Goal: Information Seeking & Learning: Learn about a topic

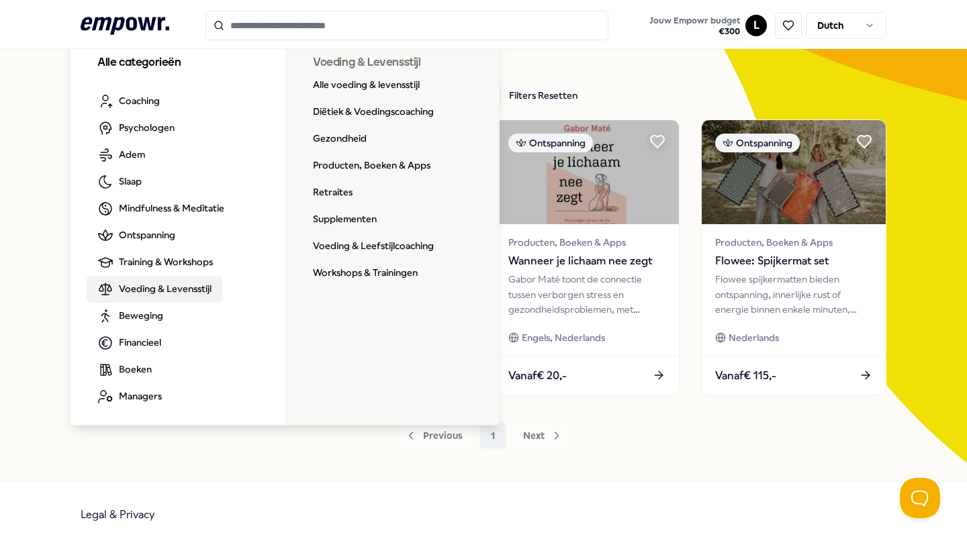
scroll to position [50, 0]
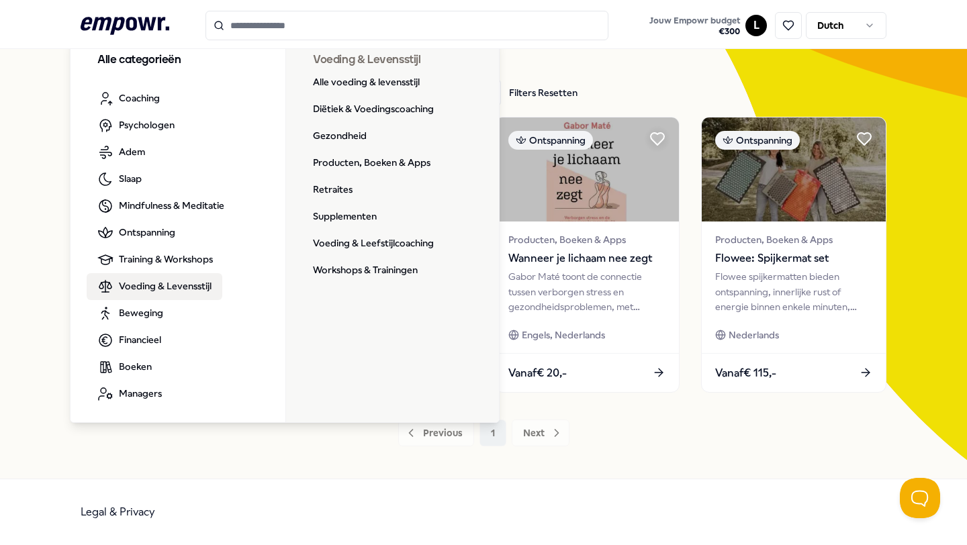
click at [155, 285] on span "Voeding & Levensstijl" at bounding box center [165, 286] width 93 height 15
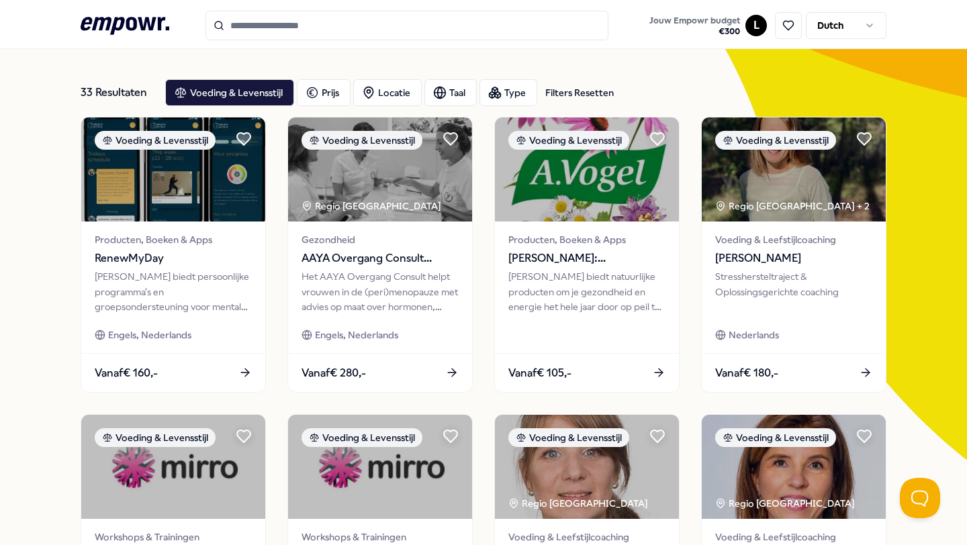
click at [246, 26] on input "Search for products, categories or subcategories" at bounding box center [406, 26] width 403 height 30
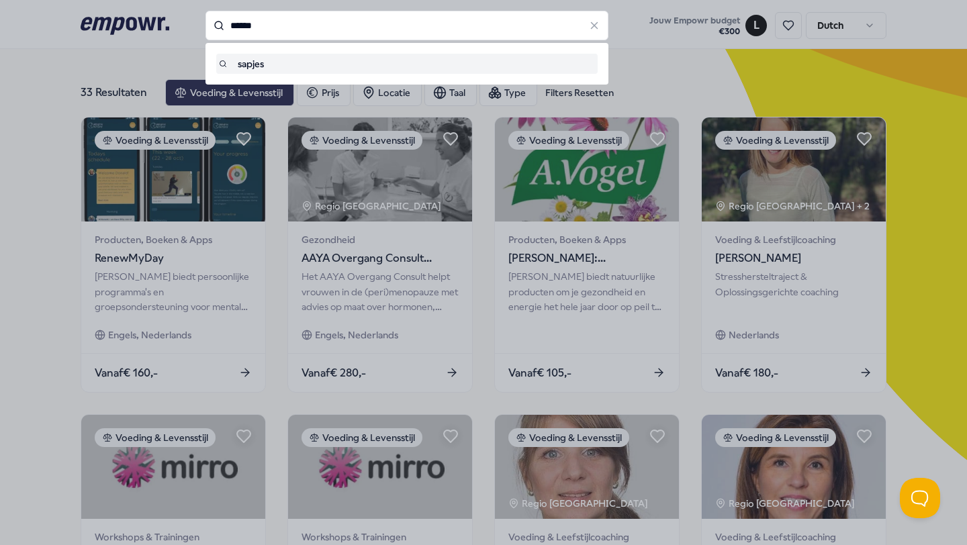
type input "******"
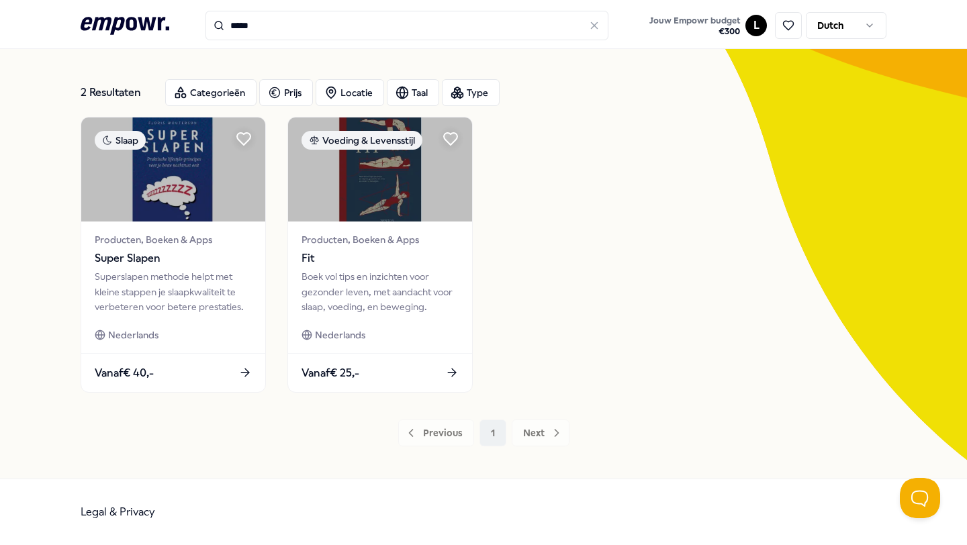
click at [261, 31] on input "*****" at bounding box center [406, 26] width 403 height 30
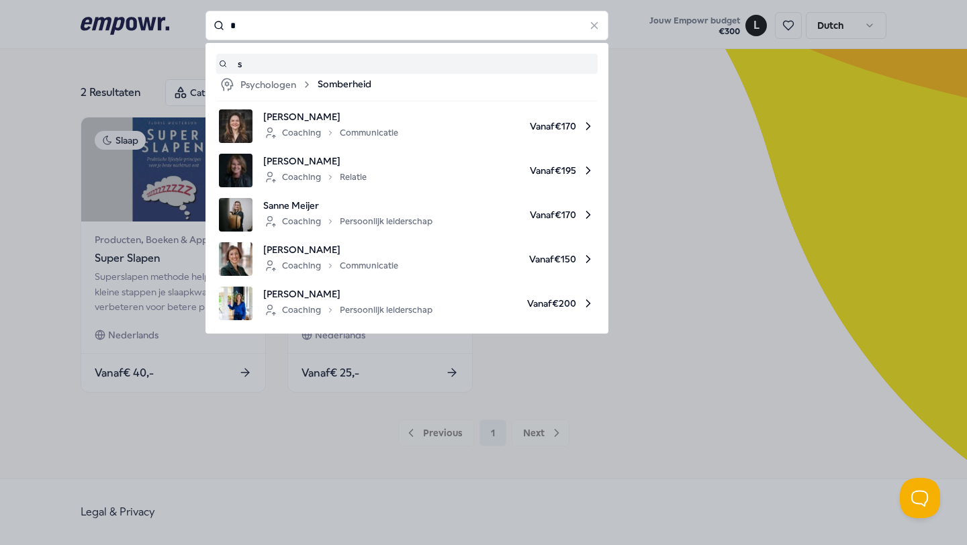
type input "*"
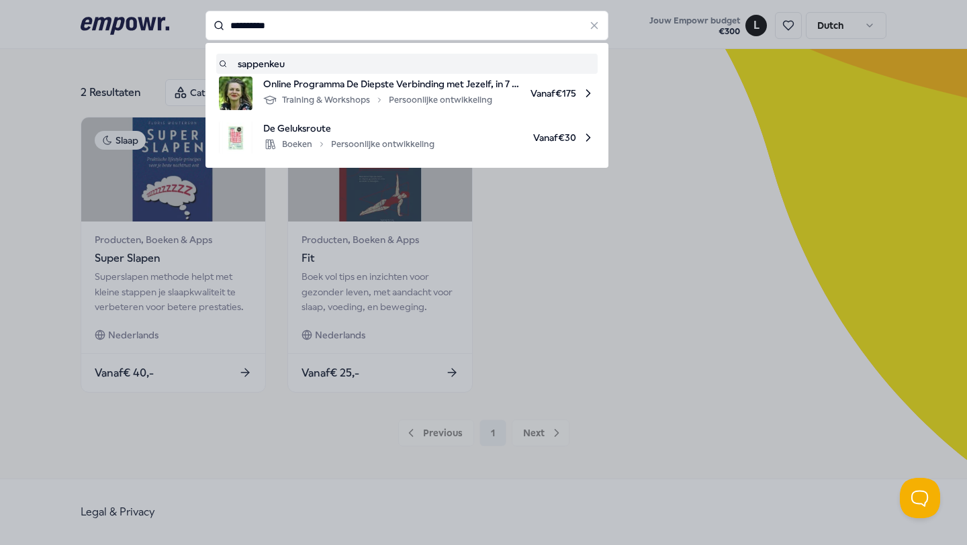
type input "**********"
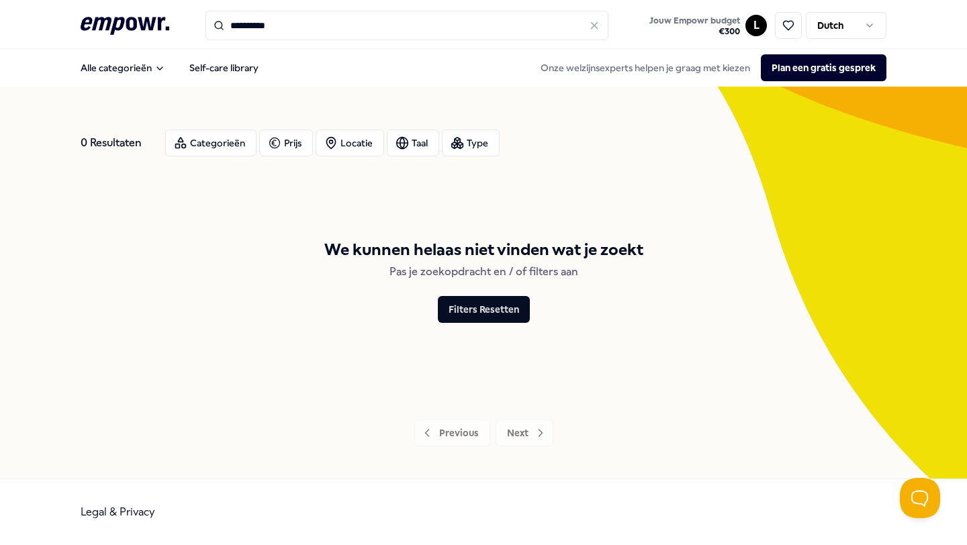
click at [293, 30] on input "**********" at bounding box center [406, 26] width 403 height 30
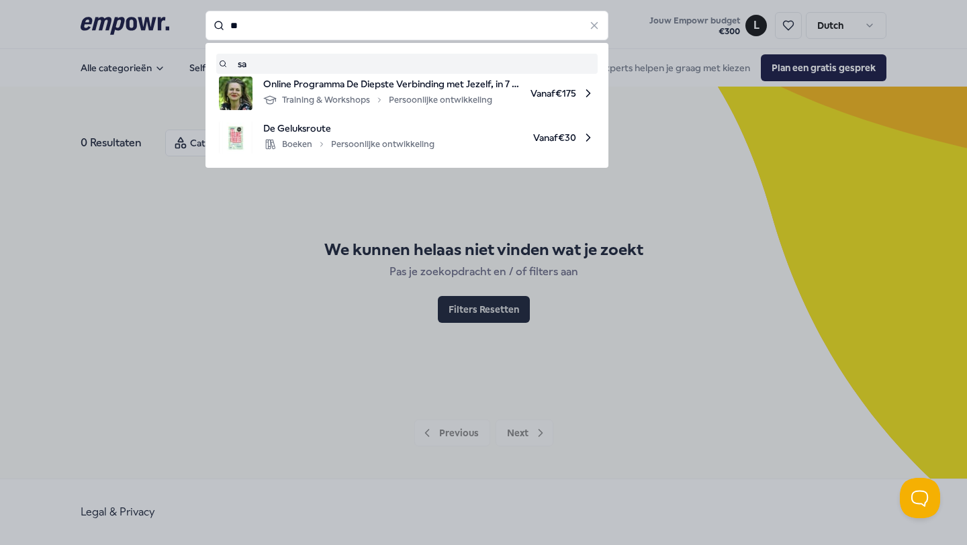
type input "*"
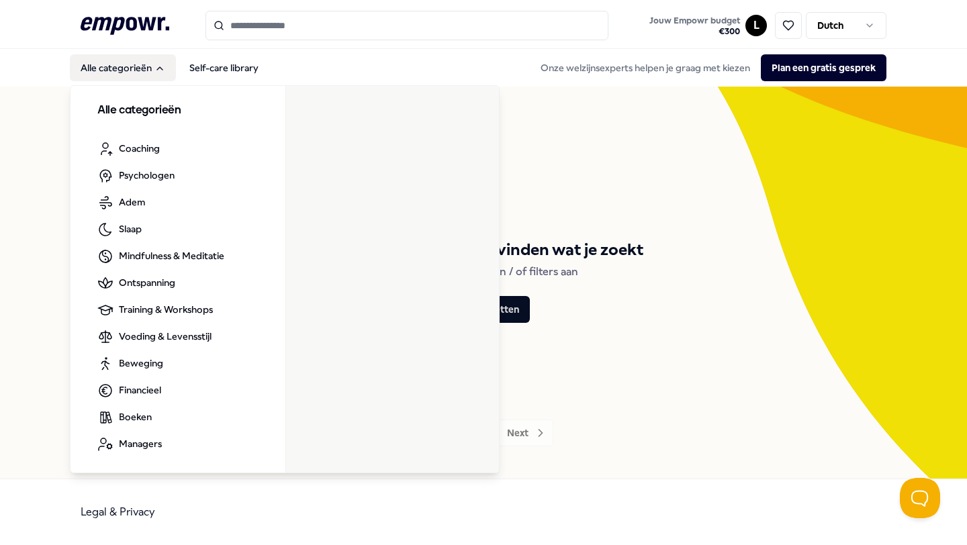
click at [124, 73] on button "Alle categorieën" at bounding box center [123, 67] width 106 height 27
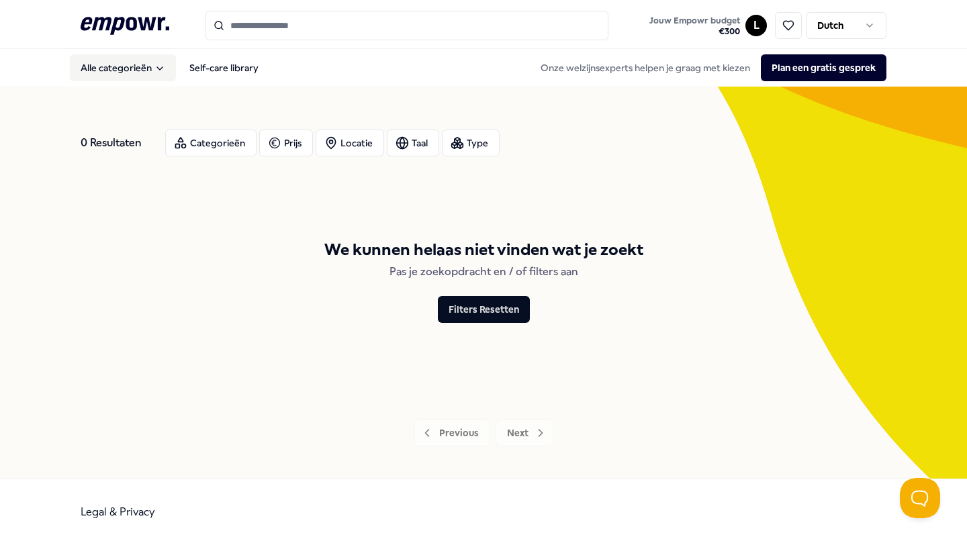
click at [124, 60] on button "Alle categorieën" at bounding box center [123, 67] width 106 height 27
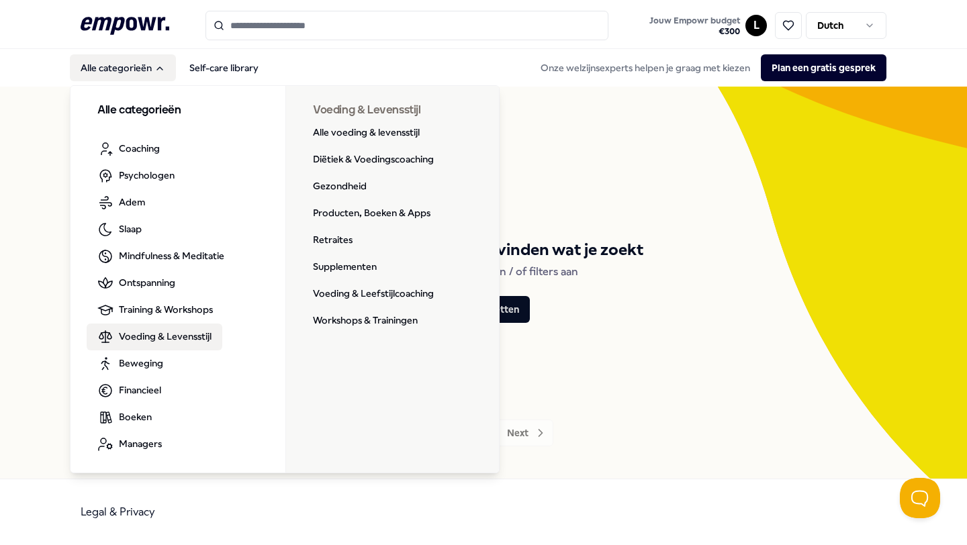
click at [196, 338] on span "Voeding & Levensstijl" at bounding box center [165, 336] width 93 height 15
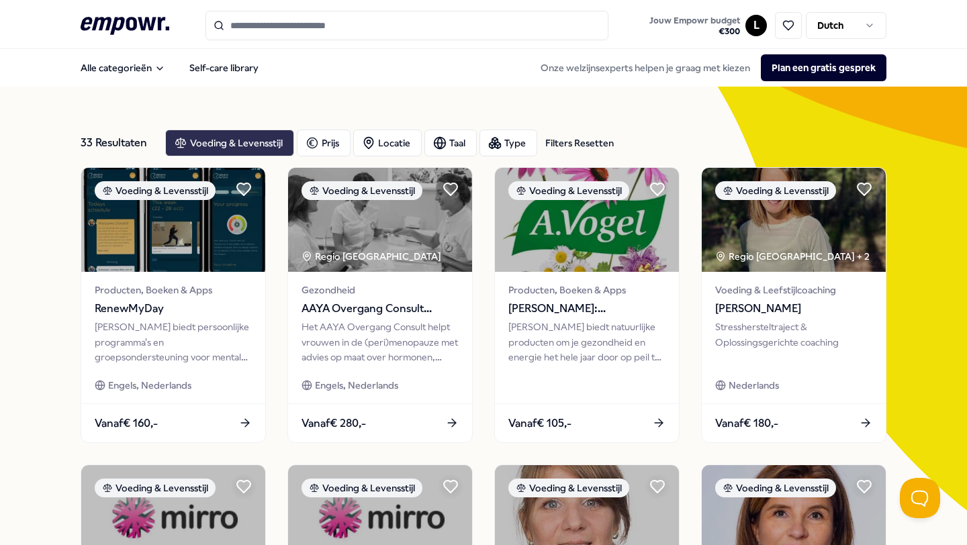
click at [219, 135] on div "Voeding & Levensstijl" at bounding box center [229, 143] width 129 height 27
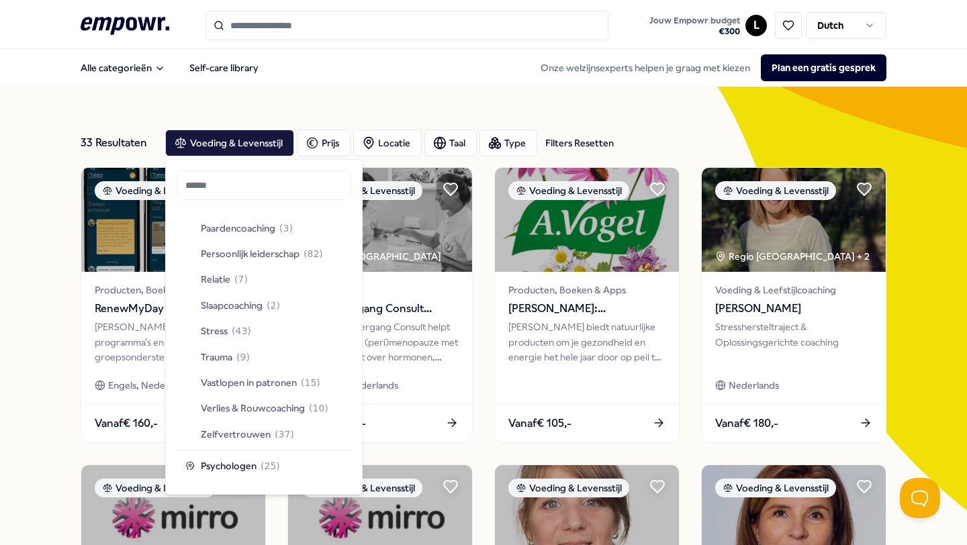
scroll to position [452, 0]
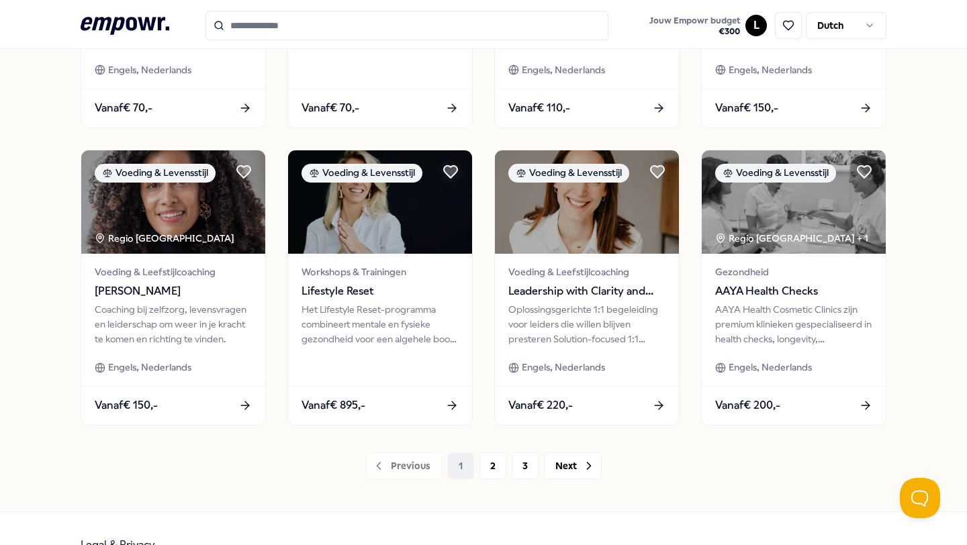
scroll to position [614, 0]
click at [487, 463] on button "2" at bounding box center [492, 465] width 27 height 27
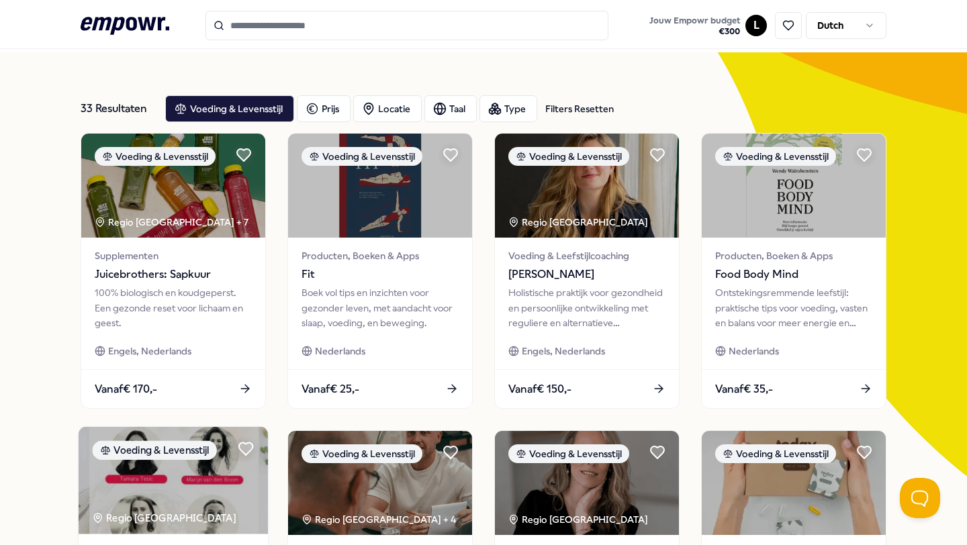
scroll to position [17, 0]
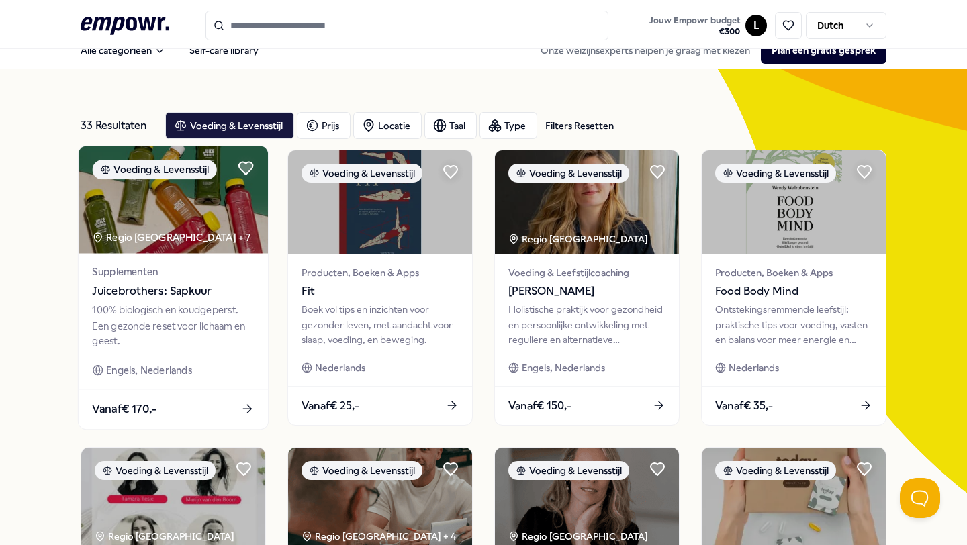
click at [162, 250] on img at bounding box center [173, 199] width 189 height 107
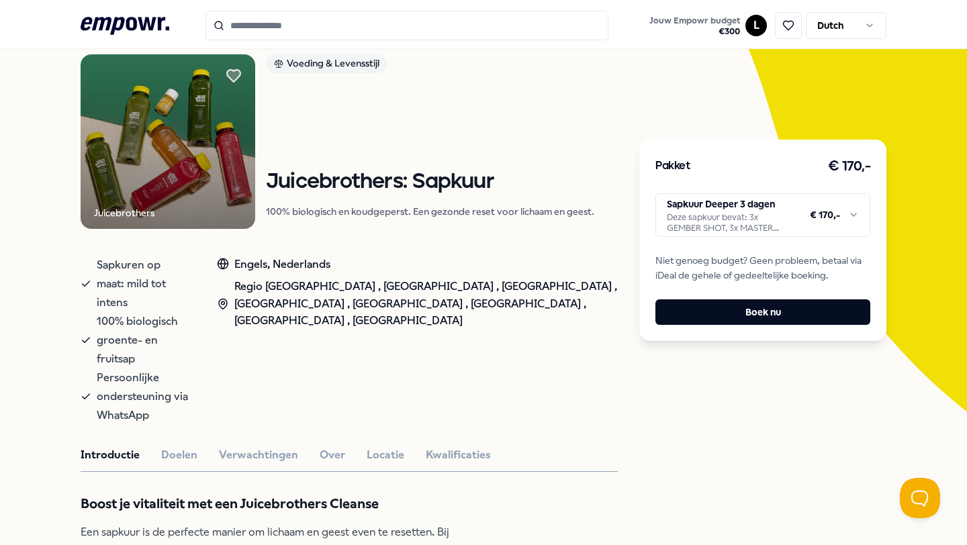
scroll to position [100, 0]
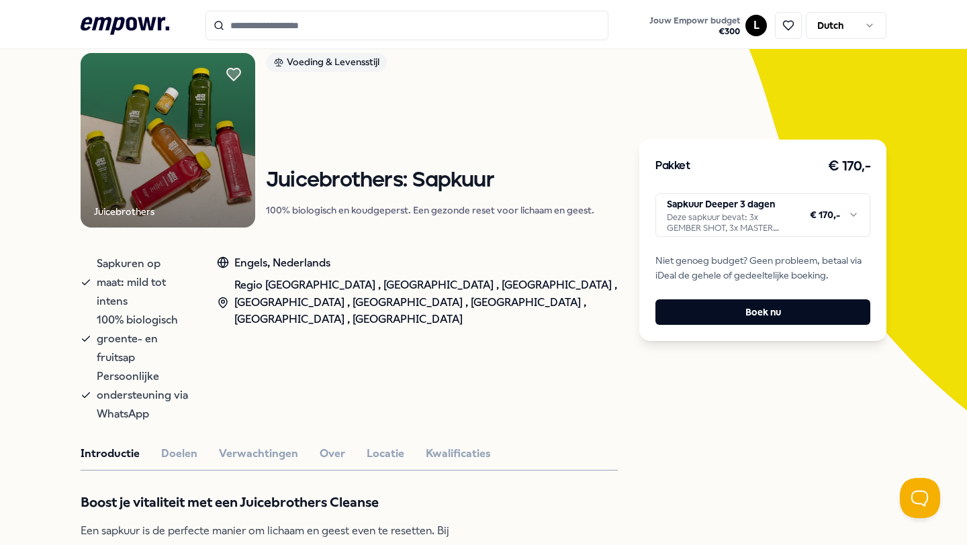
click at [230, 63] on div at bounding box center [233, 74] width 27 height 27
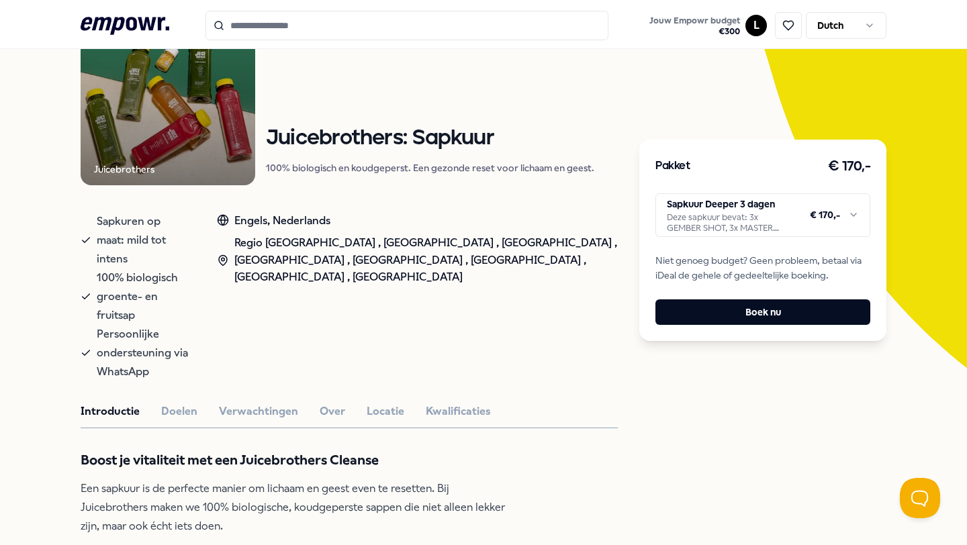
scroll to position [143, 0]
click at [239, 402] on button "Verwachtingen" at bounding box center [258, 410] width 79 height 17
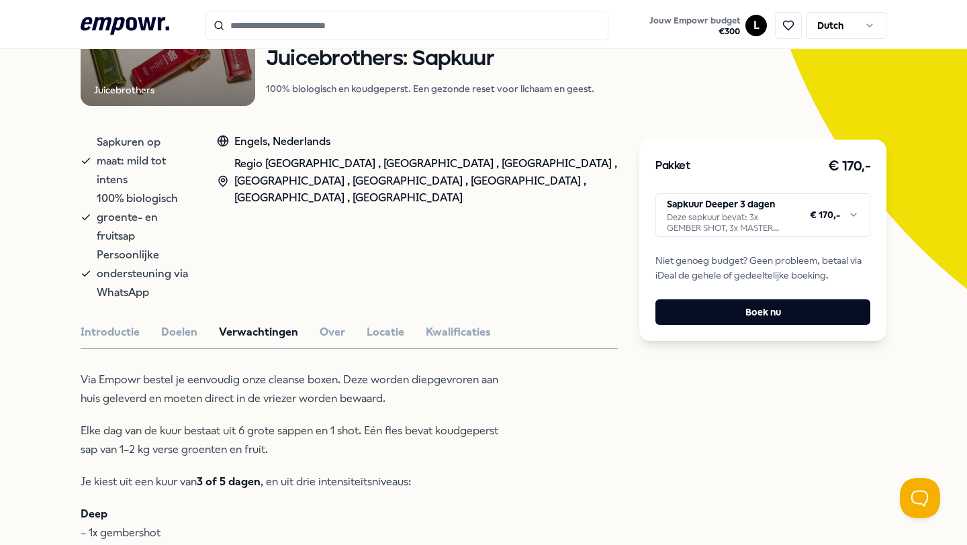
scroll to position [0, 0]
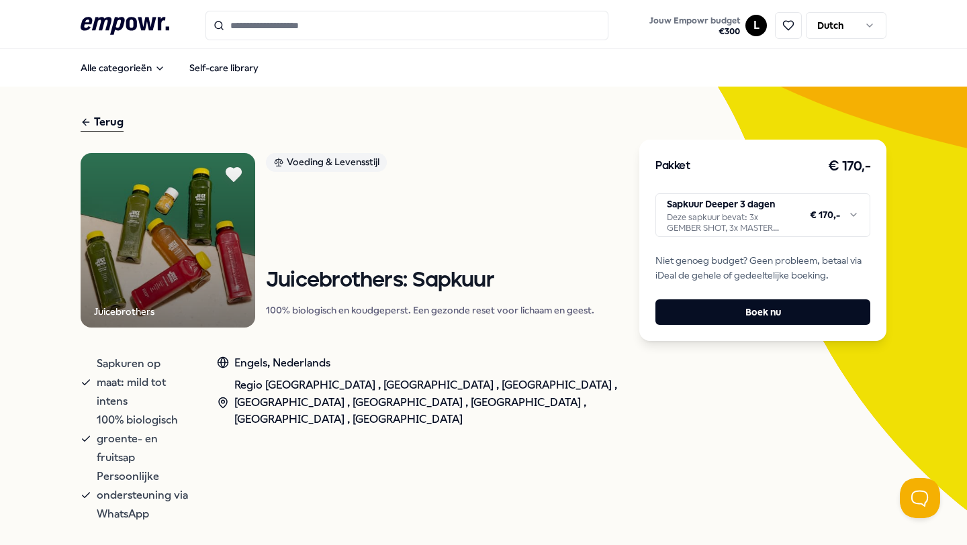
click at [228, 173] on icon at bounding box center [234, 174] width 30 height 27
click at [232, 171] on icon at bounding box center [233, 174] width 15 height 13
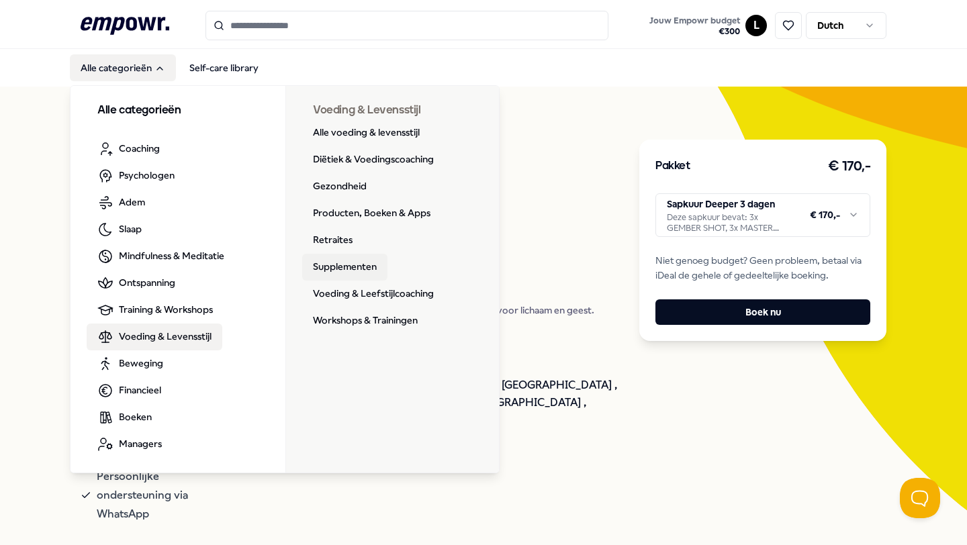
click at [354, 267] on link "Supplementen" at bounding box center [344, 267] width 85 height 27
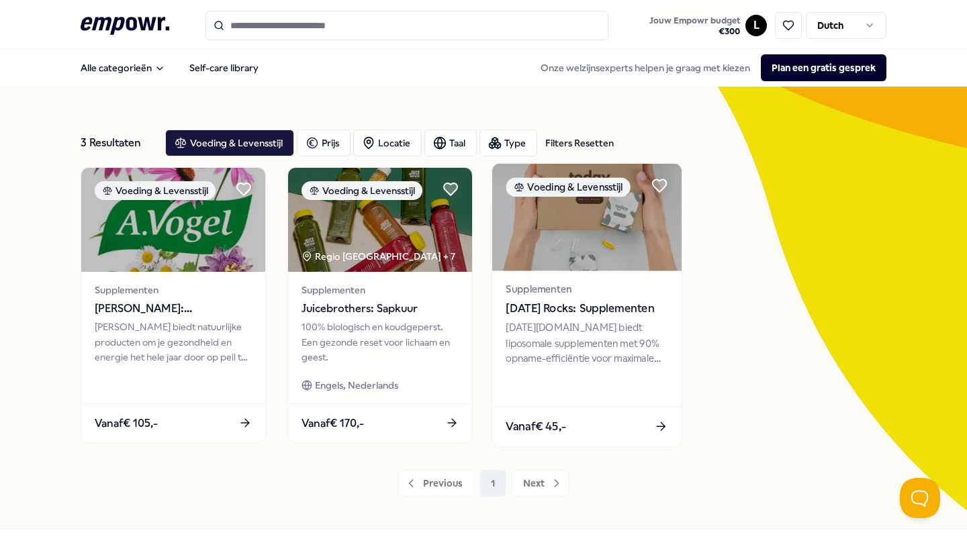
click at [625, 295] on span "Supplementen" at bounding box center [587, 289] width 162 height 15
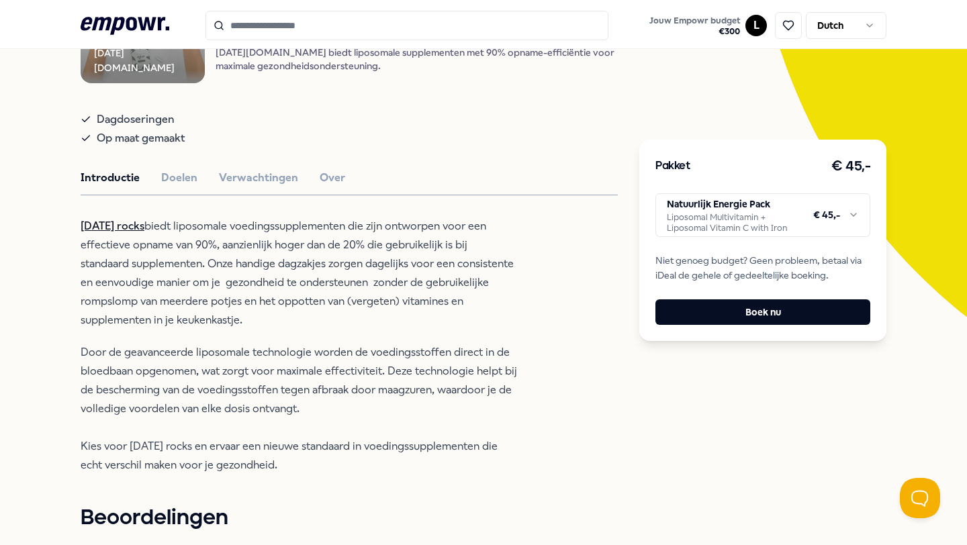
scroll to position [216, 0]
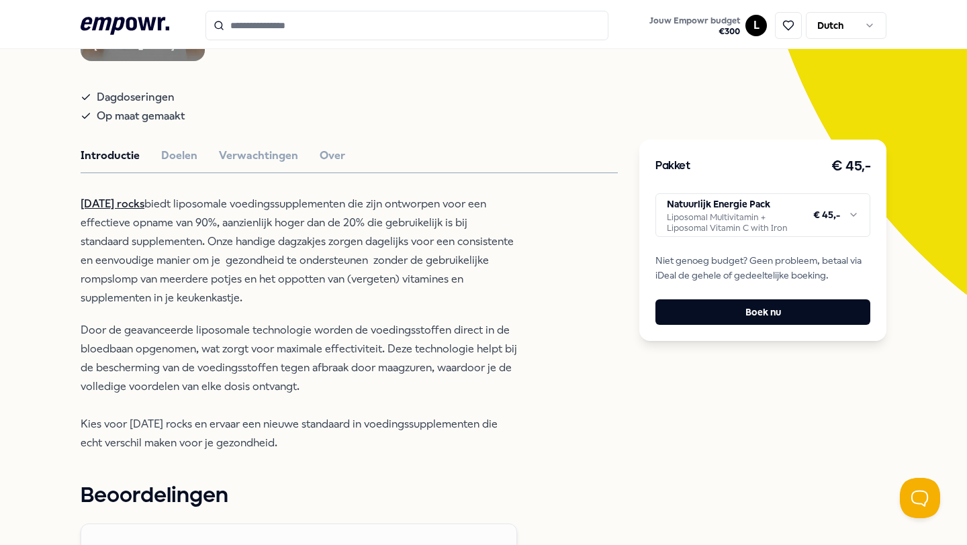
drag, startPoint x: 210, startPoint y: 246, endPoint x: 279, endPoint y: 304, distance: 90.5
click at [279, 304] on p "[DATE] rocks biedt liposomale voedingssupplementen die zijn ontworpen voor een …" at bounding box center [299, 251] width 436 height 113
click at [310, 323] on div "[DATE] rocks biedt liposomale voedingssupplementen die zijn ontworpen voor een …" at bounding box center [299, 324] width 436 height 258
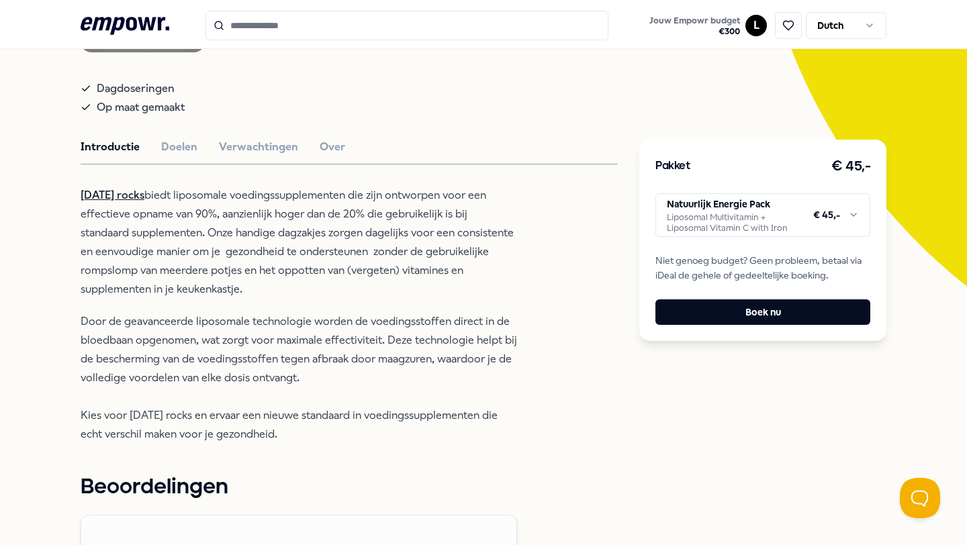
scroll to position [226, 0]
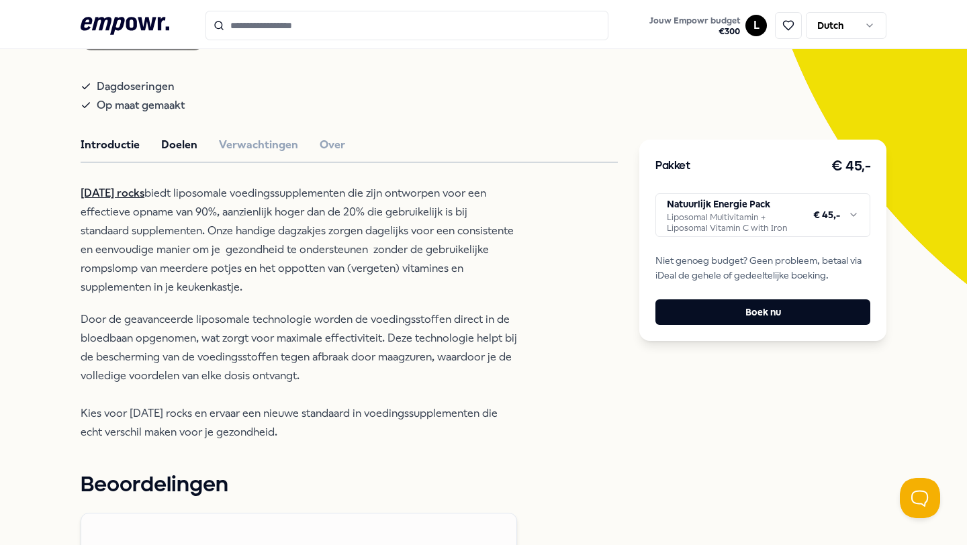
click at [173, 154] on button "Doelen" at bounding box center [179, 144] width 36 height 17
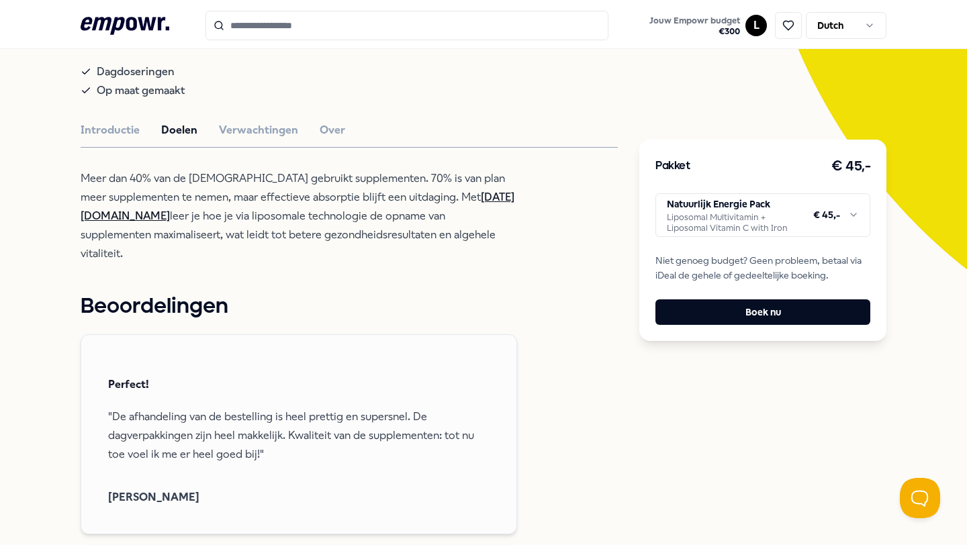
scroll to position [243, 0]
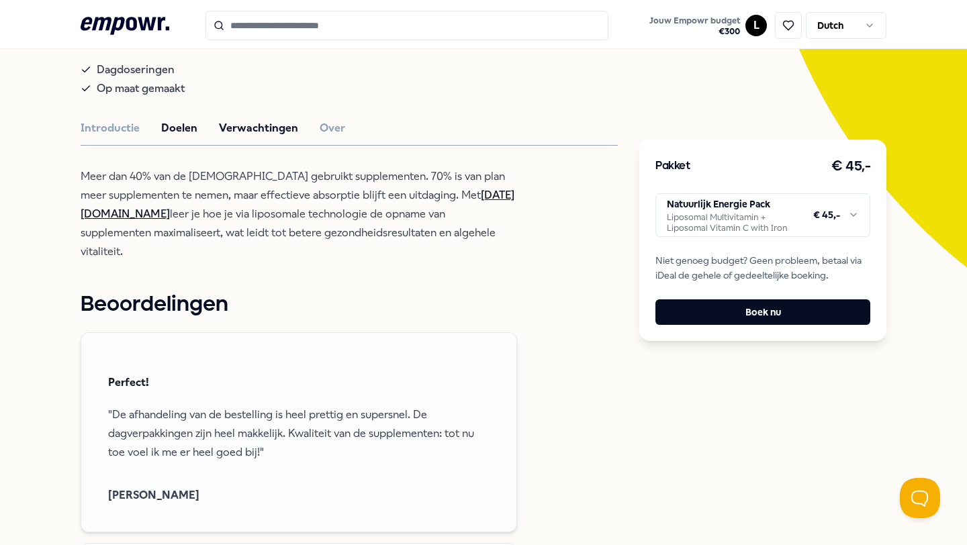
click at [255, 137] on button "Verwachtingen" at bounding box center [258, 128] width 79 height 17
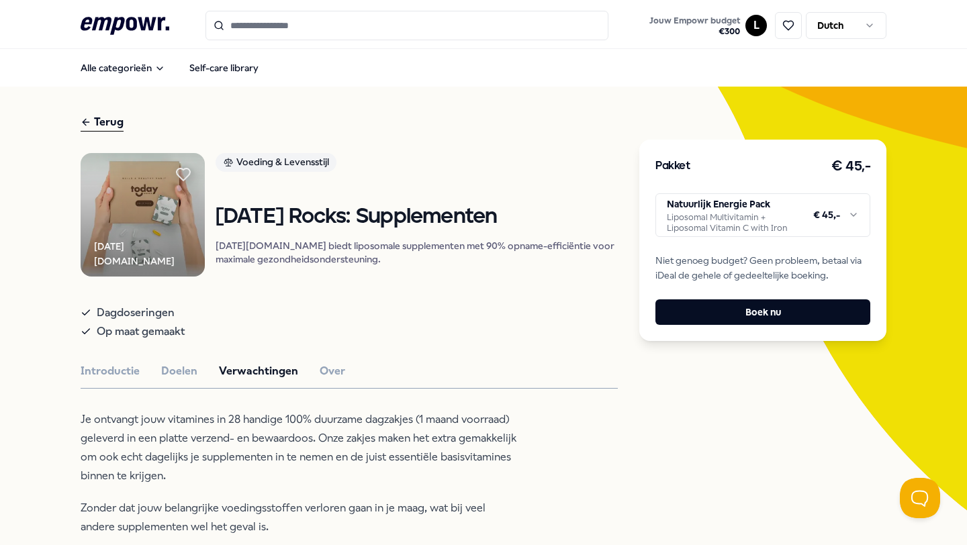
scroll to position [10, 0]
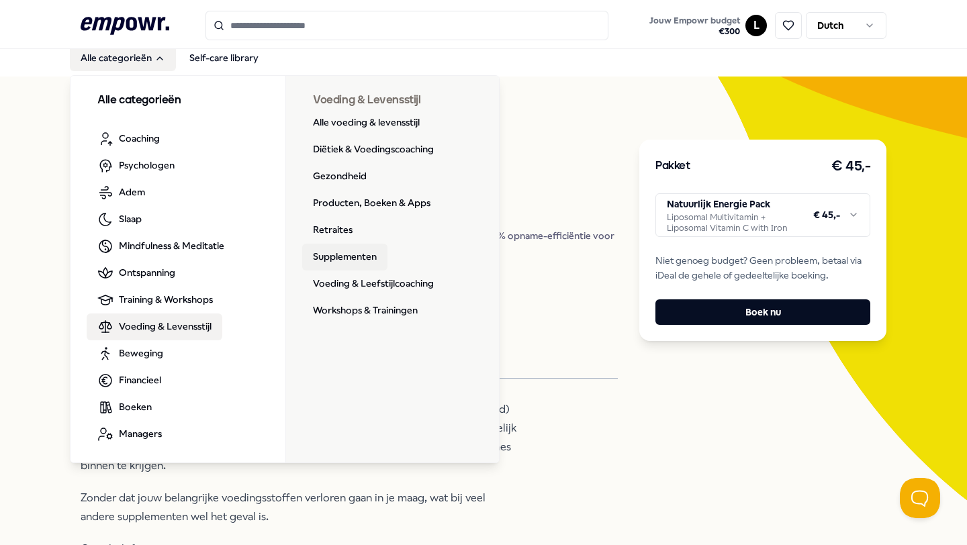
click at [353, 254] on link "Supplementen" at bounding box center [344, 257] width 85 height 27
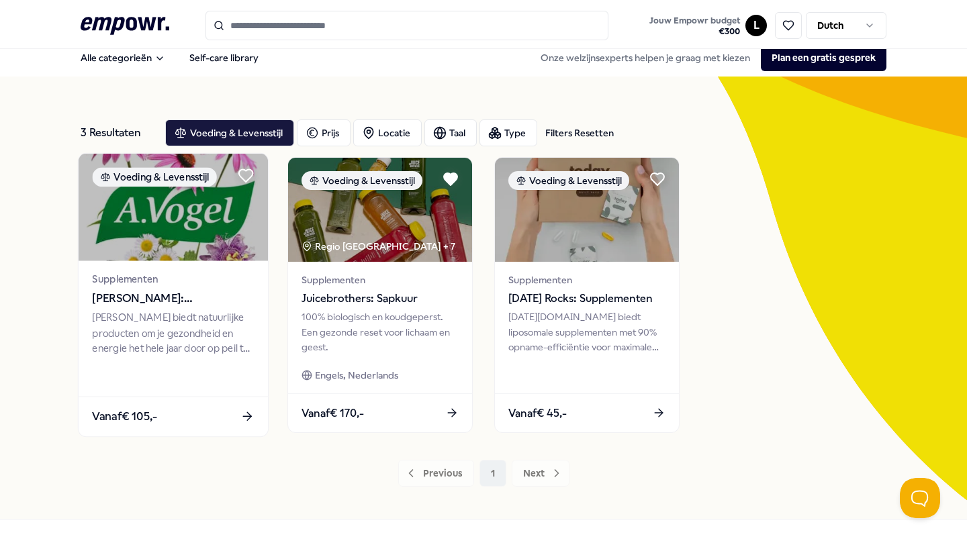
click at [201, 246] on img at bounding box center [173, 207] width 189 height 107
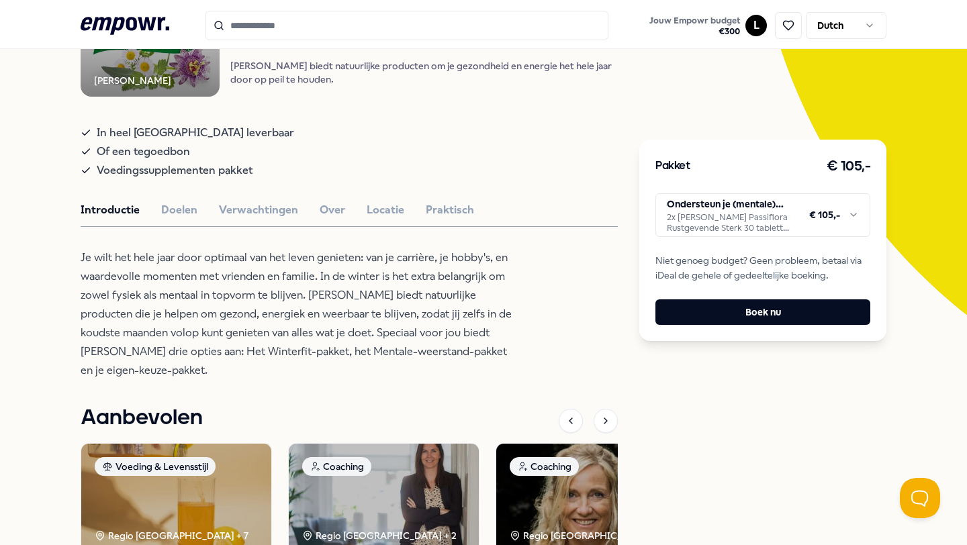
scroll to position [195, 0]
click at [173, 215] on button "Doelen" at bounding box center [179, 210] width 36 height 17
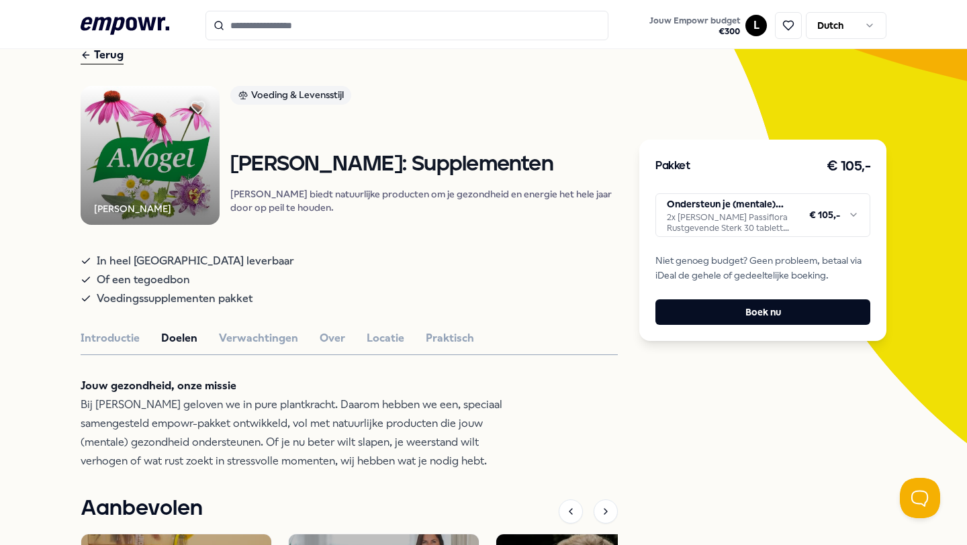
scroll to position [52, 0]
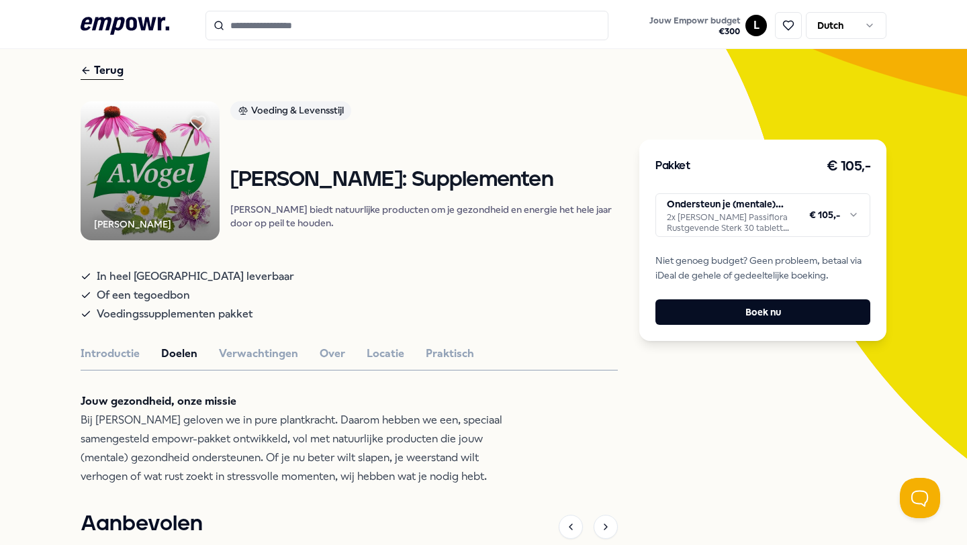
click at [205, 116] on icon at bounding box center [198, 122] width 15 height 13
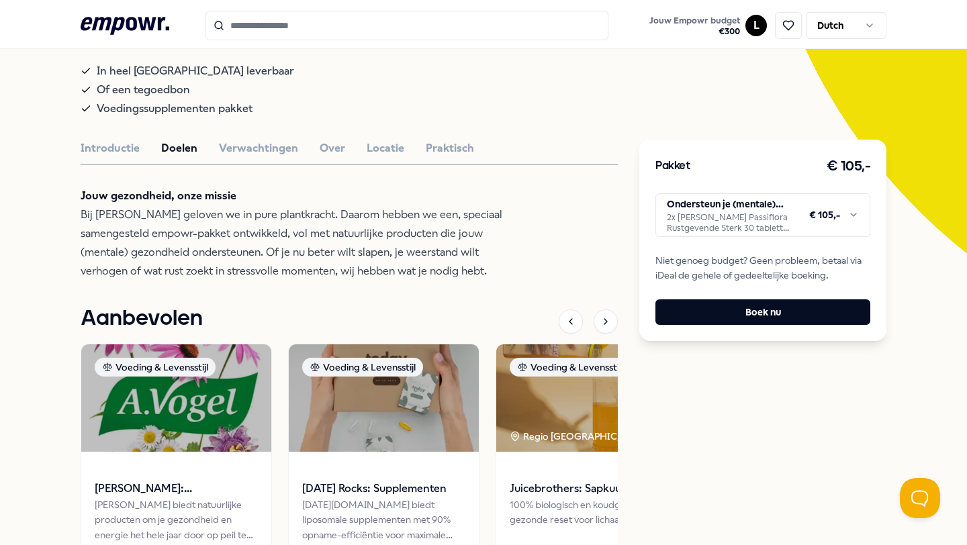
scroll to position [228, 0]
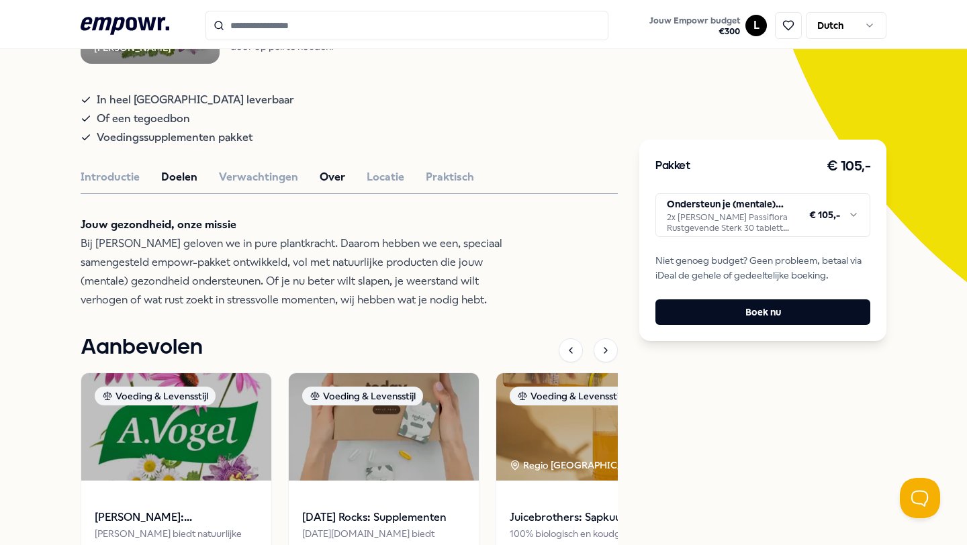
click at [324, 181] on button "Over" at bounding box center [333, 177] width 26 height 17
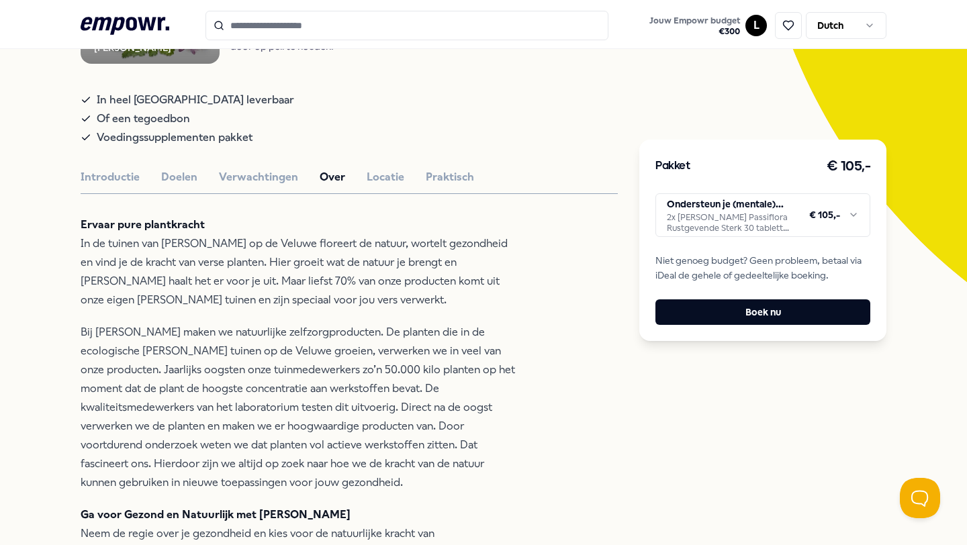
scroll to position [261, 0]
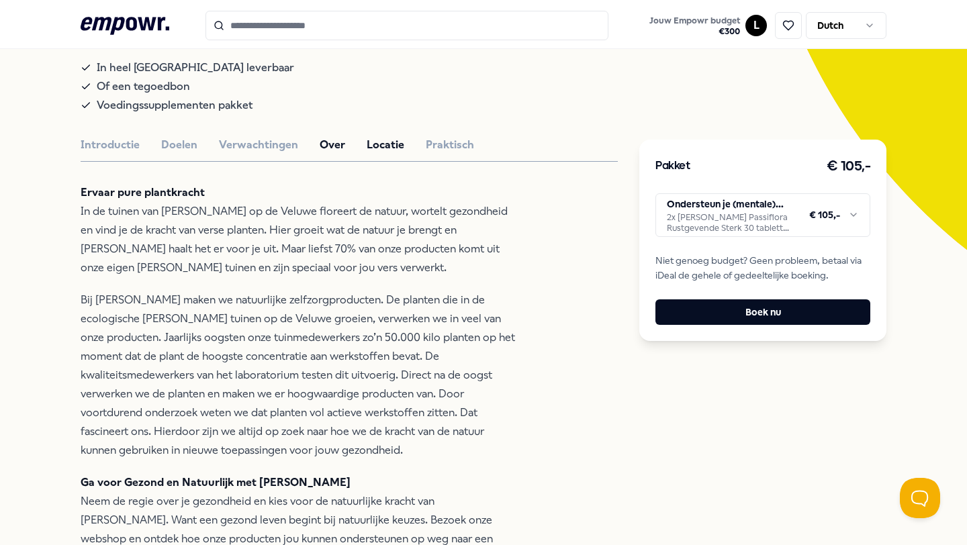
click at [375, 154] on button "Locatie" at bounding box center [386, 144] width 38 height 17
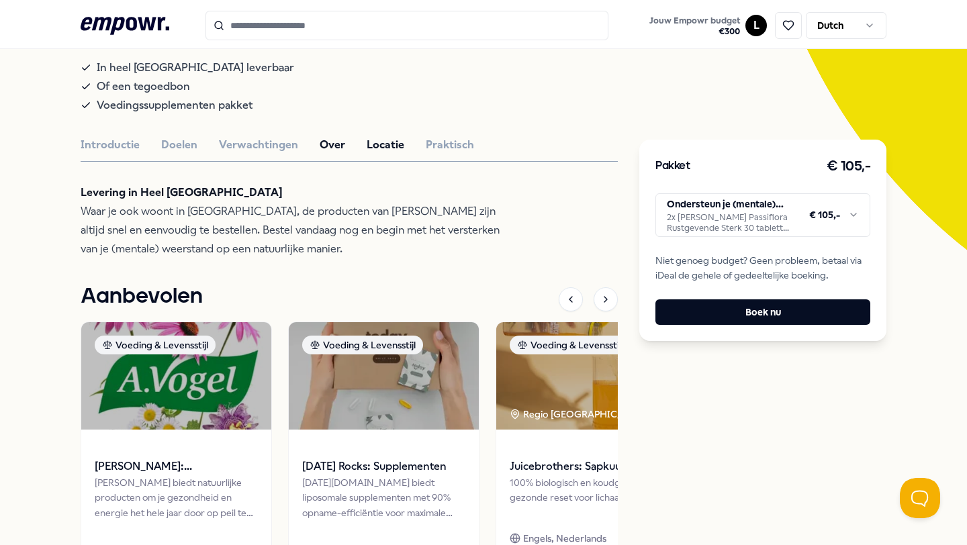
click at [320, 150] on button "Over" at bounding box center [333, 144] width 26 height 17
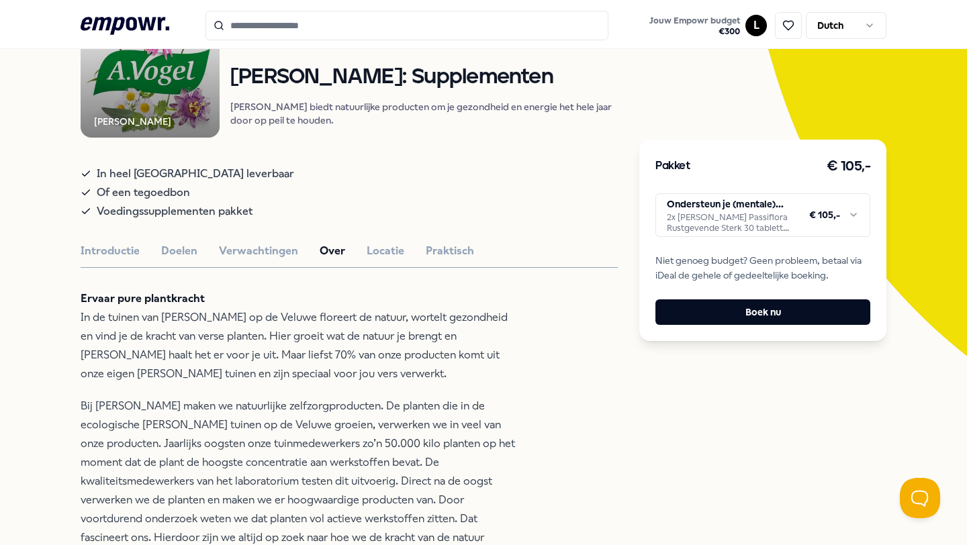
scroll to position [0, 0]
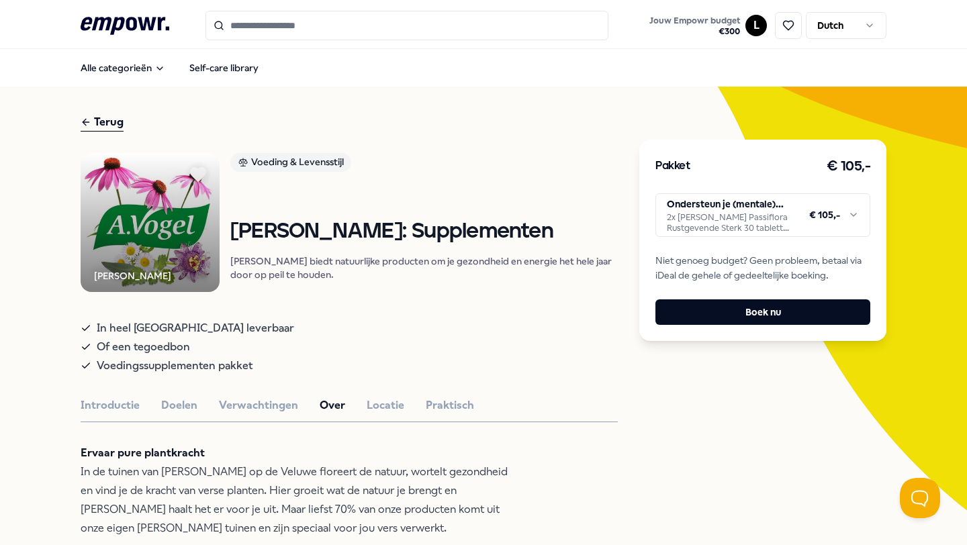
click at [203, 173] on icon at bounding box center [198, 174] width 30 height 27
click at [205, 169] on icon at bounding box center [198, 174] width 15 height 13
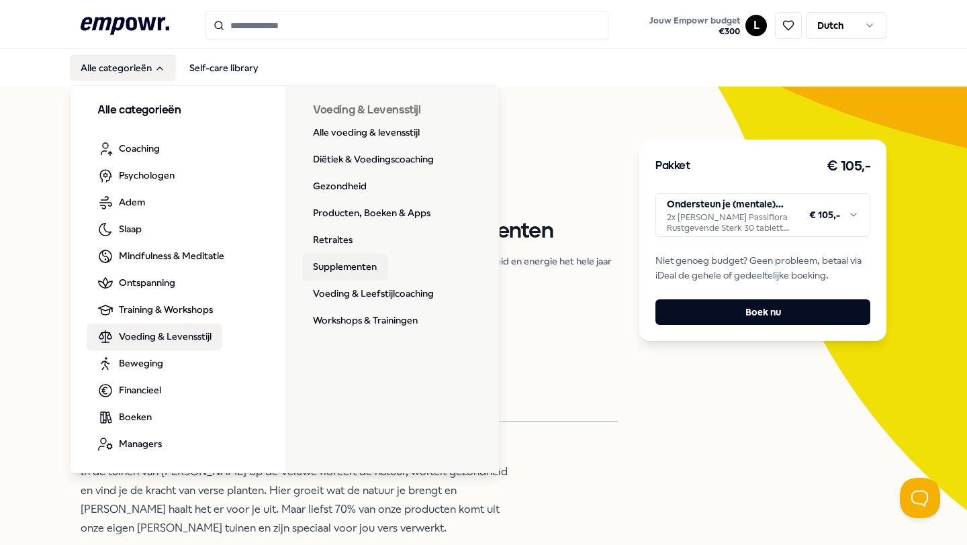
click at [363, 268] on link "Supplementen" at bounding box center [344, 267] width 85 height 27
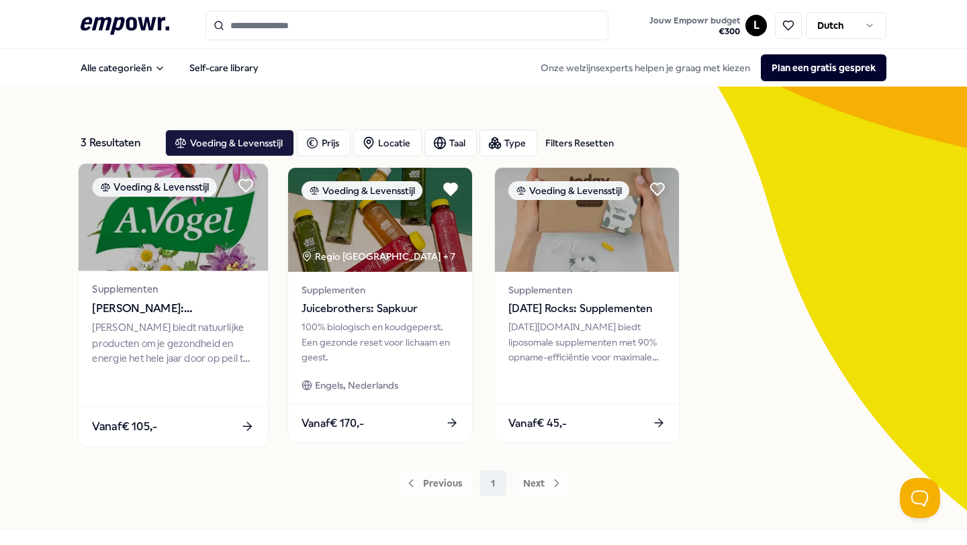
click at [245, 318] on div "Supplementen [PERSON_NAME]: Supplementen [PERSON_NAME] biedt natuurlijke produc…" at bounding box center [173, 339] width 189 height 136
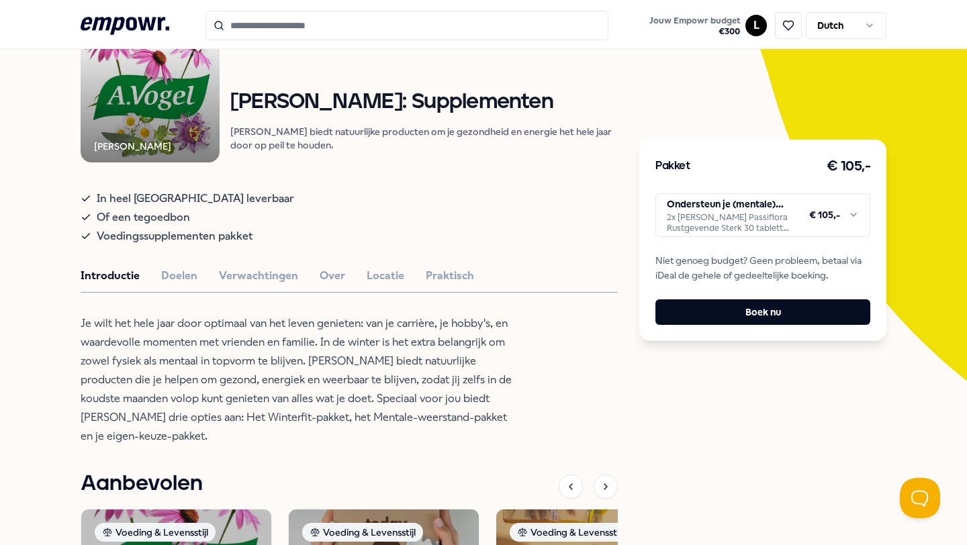
scroll to position [146, 0]
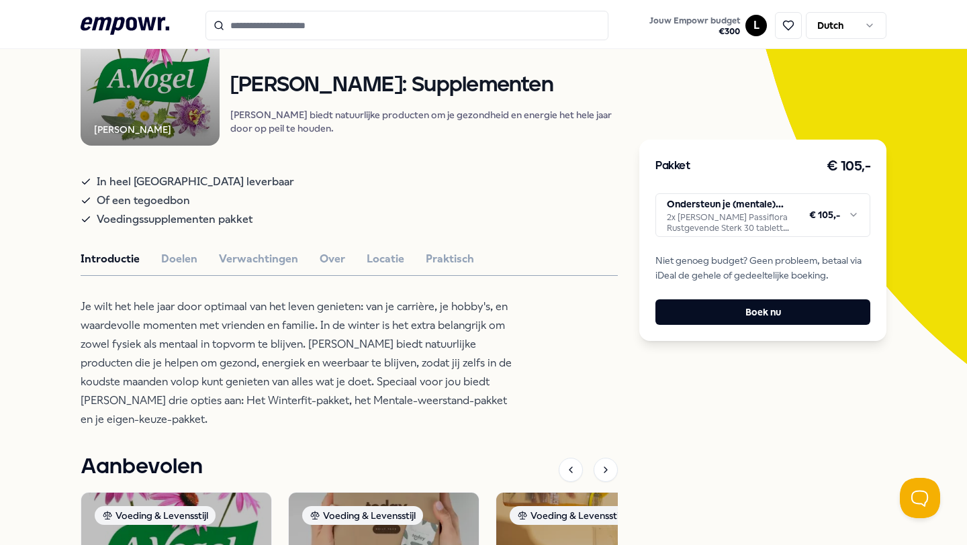
click at [678, 220] on html ".empowr-logo_svg__cls-1{fill:#03032f} Jouw Empowr budget € 300 L Dutch Alle cat…" at bounding box center [483, 272] width 967 height 545
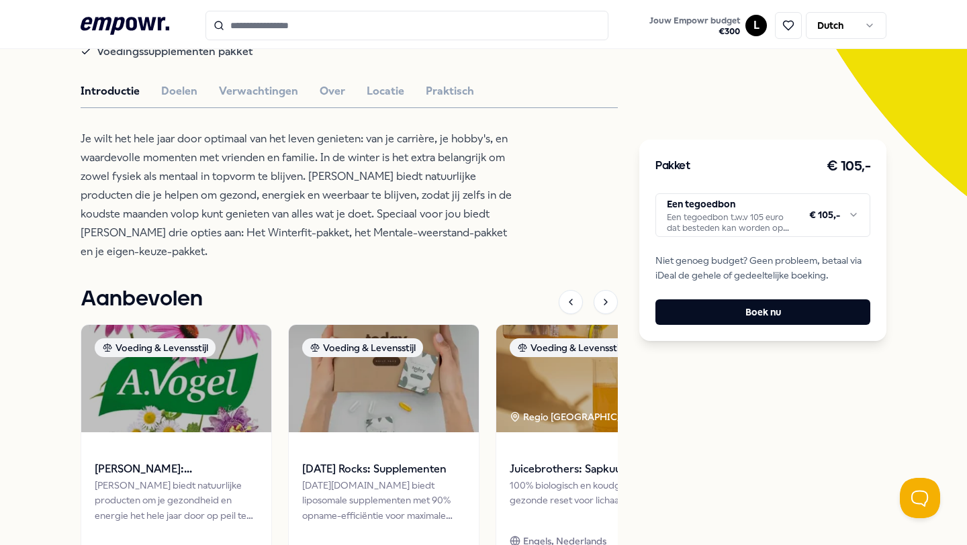
scroll to position [470, 0]
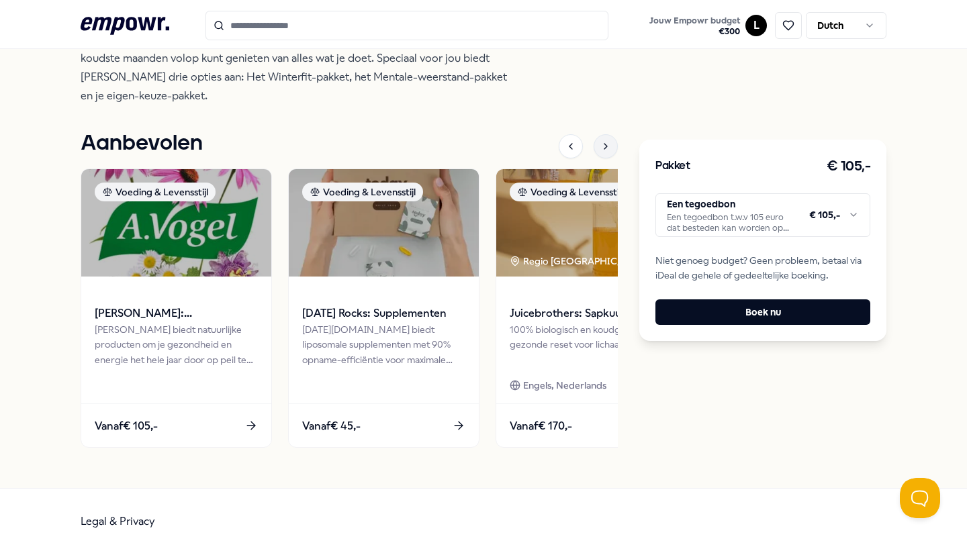
click at [606, 141] on icon at bounding box center [605, 146] width 11 height 11
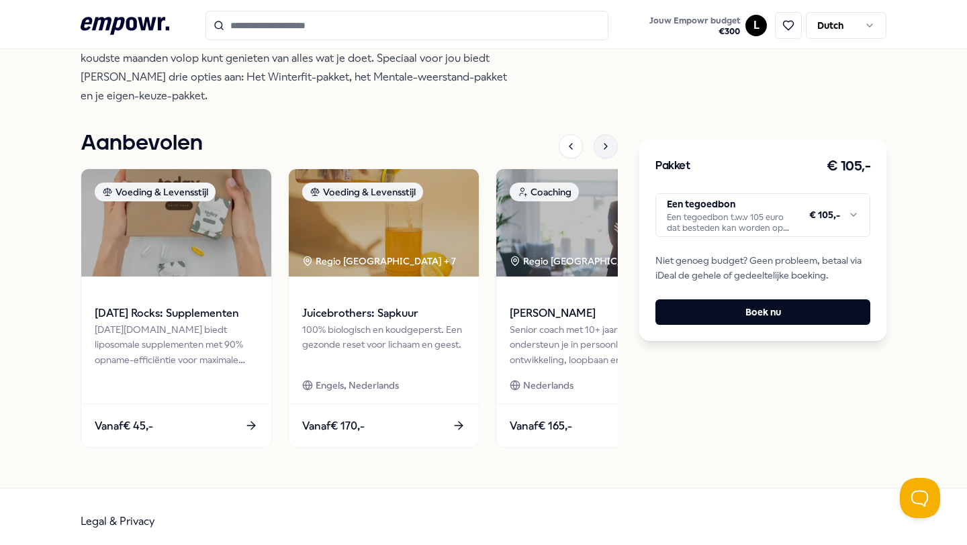
click at [606, 141] on icon at bounding box center [605, 146] width 11 height 11
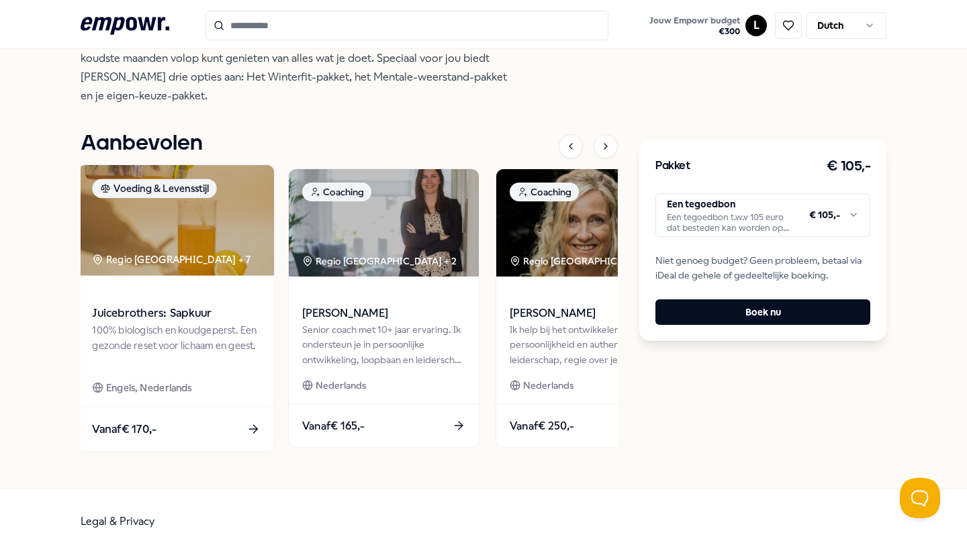
click at [160, 252] on div "Regio [GEOGRAPHIC_DATA] + 7" at bounding box center [171, 259] width 158 height 15
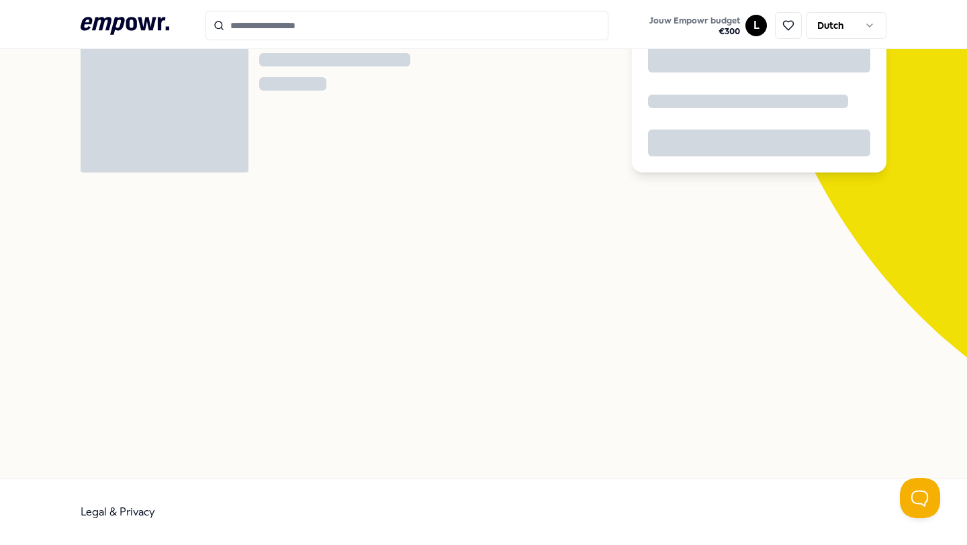
scroll to position [87, 0]
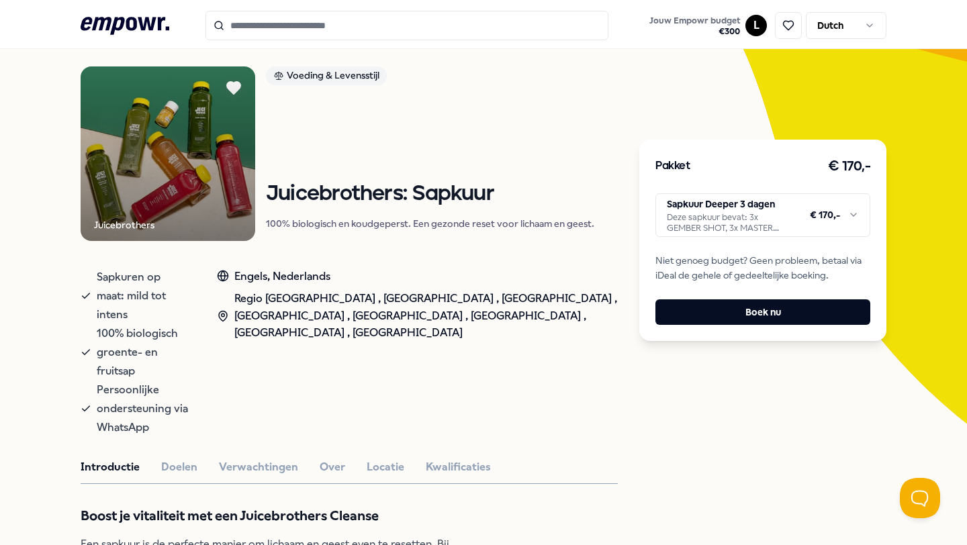
click at [702, 227] on html ".empowr-logo_svg__cls-1{fill:#03032f} Jouw Empowr budget € 300 L Dutch Alle cat…" at bounding box center [483, 272] width 967 height 545
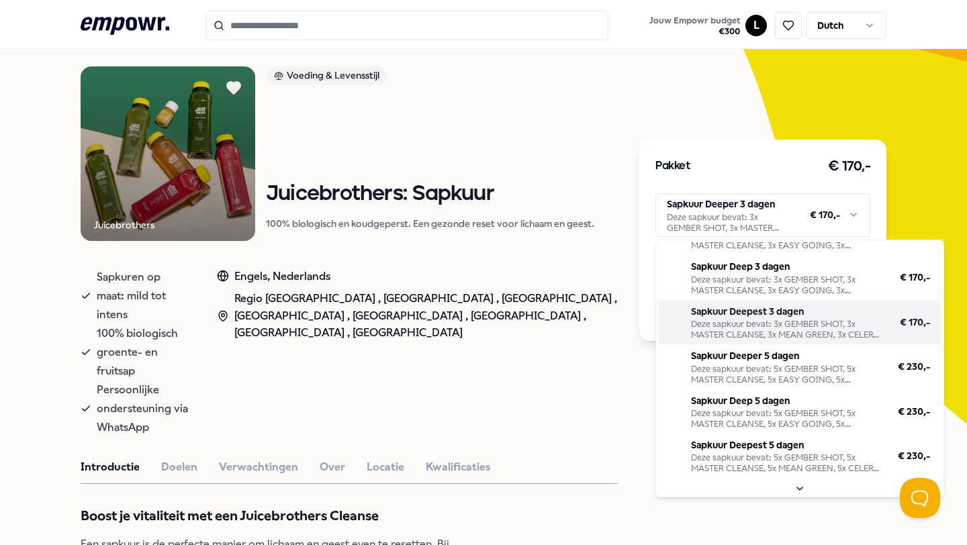
scroll to position [0, 0]
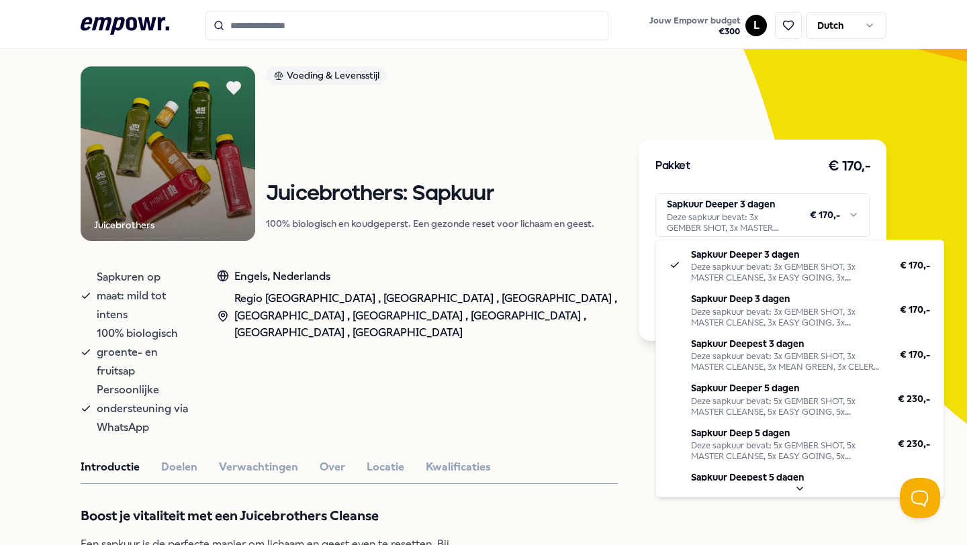
click at [521, 142] on html ".empowr-logo_svg__cls-1{fill:#03032f} Jouw Empowr budget € 300 L Dutch Alle cat…" at bounding box center [483, 272] width 967 height 545
